Goal: Navigation & Orientation: Find specific page/section

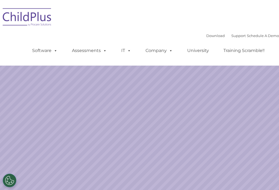
select select "MEDIUM"
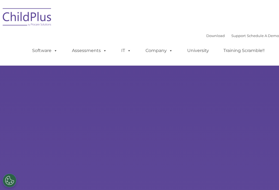
select select "MEDIUM"
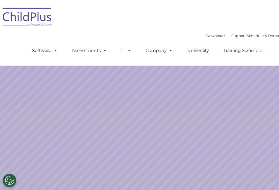
select select "MEDIUM"
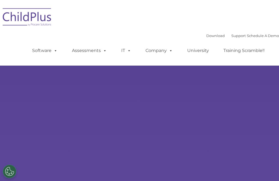
select select "MEDIUM"
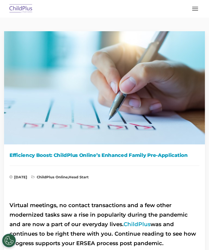
click at [28, 9] on img at bounding box center [21, 8] width 26 height 13
click at [193, 12] on button "button" at bounding box center [194, 8] width 11 height 9
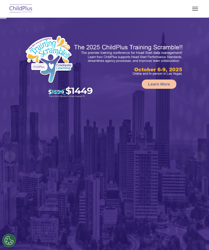
select select "MEDIUM"
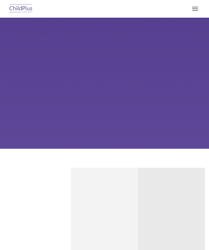
click at [193, 9] on span "button" at bounding box center [195, 8] width 6 height 1
click at [195, 8] on button "button" at bounding box center [194, 8] width 11 height 9
click at [193, 9] on button "button" at bounding box center [194, 8] width 11 height 9
type input ""
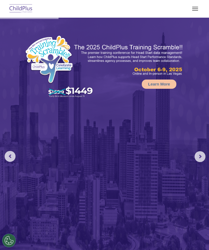
click at [198, 7] on button "button" at bounding box center [194, 8] width 11 height 9
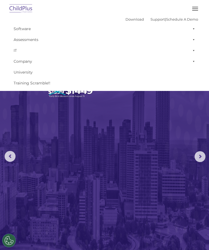
select select "MEDIUM"
click at [26, 62] on link "Company" at bounding box center [104, 61] width 187 height 11
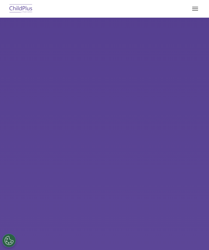
select select "MEDIUM"
